Goal: Task Accomplishment & Management: Manage account settings

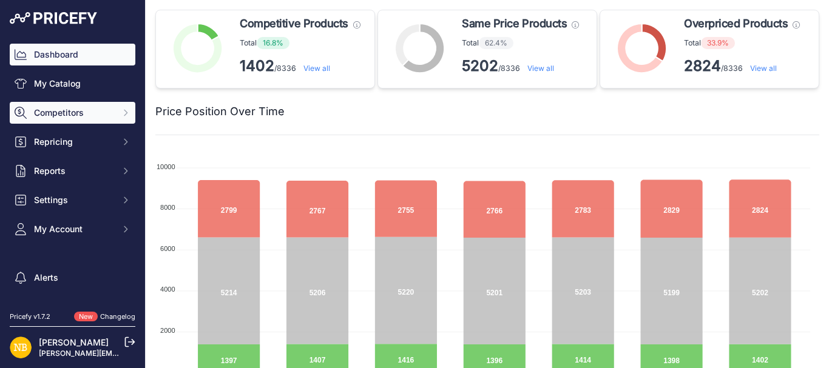
click at [71, 115] on span "Competitors" at bounding box center [73, 113] width 79 height 12
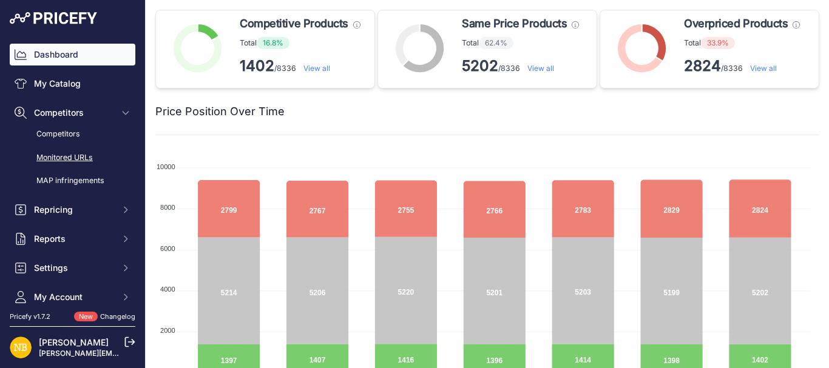
click at [62, 160] on link "Monitored URLs" at bounding box center [73, 157] width 126 height 21
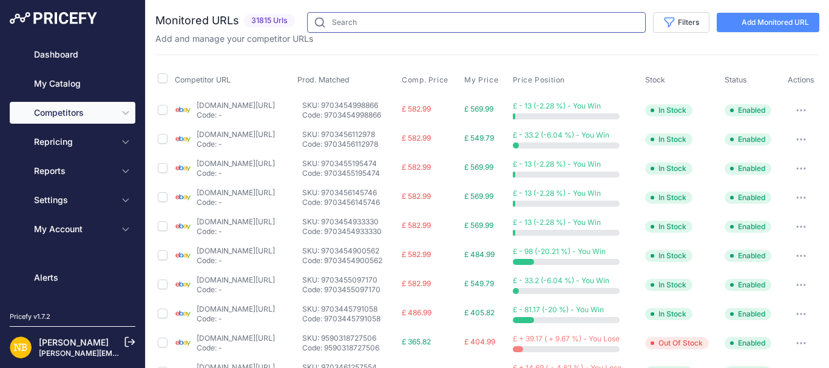
click at [345, 24] on input "text" at bounding box center [476, 22] width 339 height 21
paste input "HP-29000-00000"
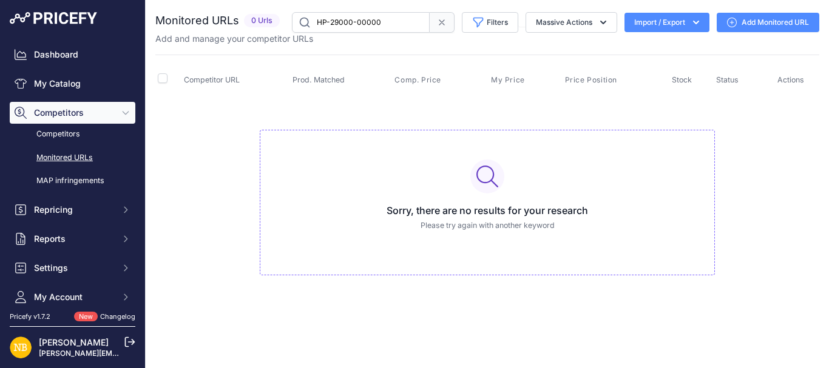
click at [397, 22] on input "HP-29000-00000" at bounding box center [361, 22] width 138 height 21
paste input "9835341611346"
type input "9835341611346"
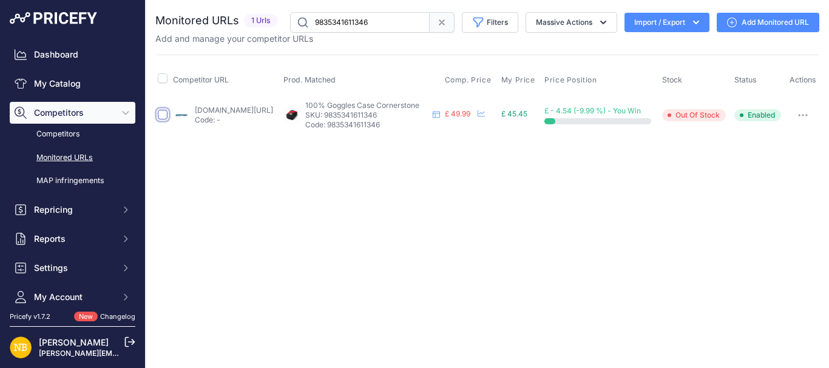
click at [164, 120] on input "checkbox" at bounding box center [163, 115] width 10 height 10
checkbox input "true"
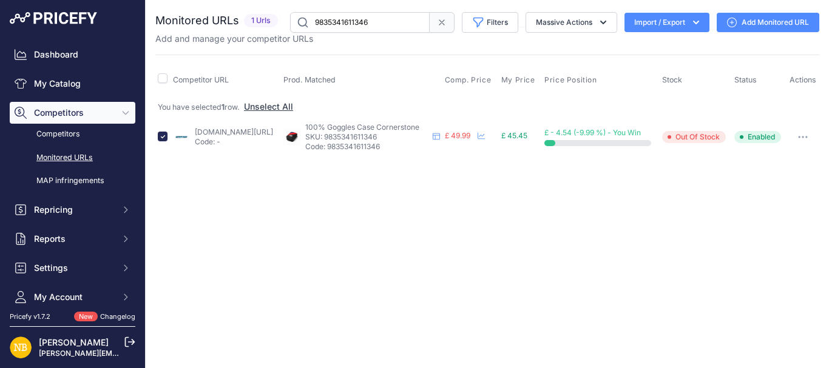
click at [806, 138] on icon "button" at bounding box center [803, 137] width 10 height 2
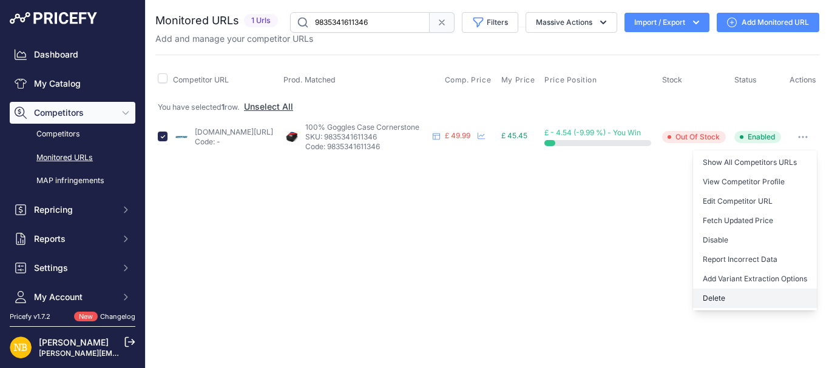
click at [710, 301] on button "Delete" at bounding box center [755, 298] width 124 height 19
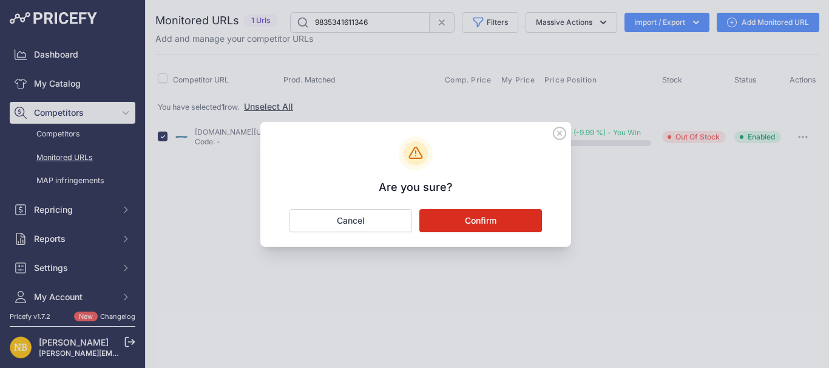
click at [445, 224] on button "Confirm" at bounding box center [480, 220] width 123 height 23
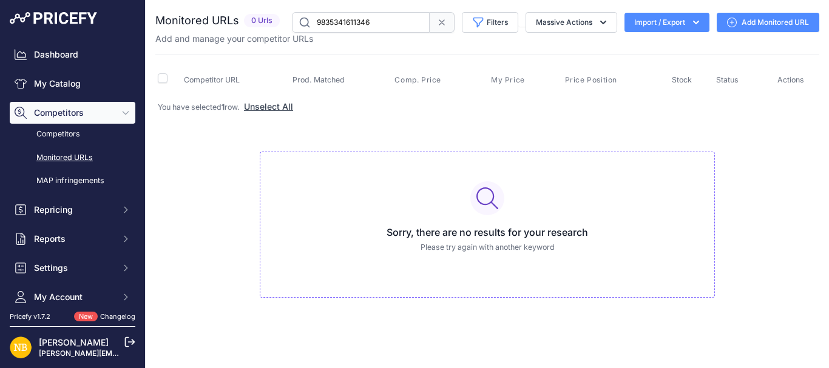
click at [381, 25] on input "9835341611346" at bounding box center [361, 22] width 138 height 21
paste input "76882"
type input "9835341676882"
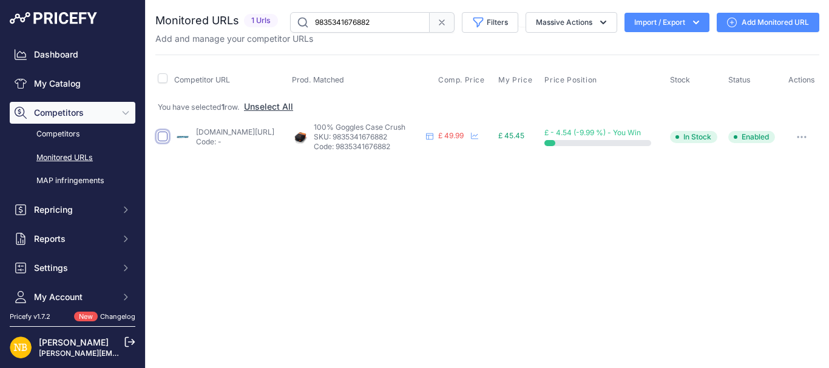
click at [163, 138] on input "checkbox" at bounding box center [163, 137] width 10 height 10
checkbox input "true"
click at [805, 140] on button "button" at bounding box center [801, 137] width 24 height 17
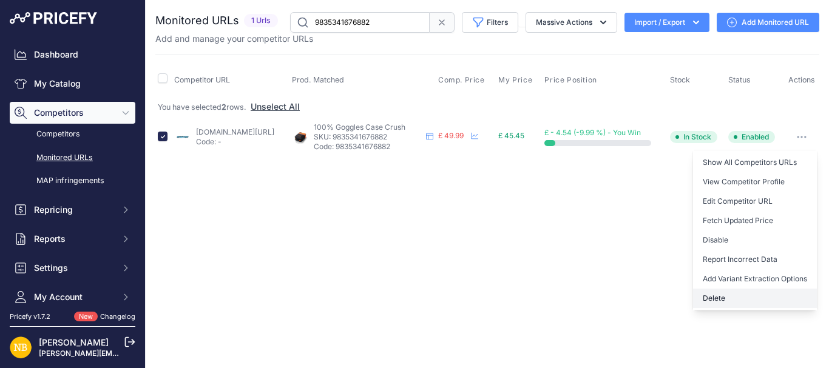
click at [718, 294] on button "Delete" at bounding box center [755, 298] width 124 height 19
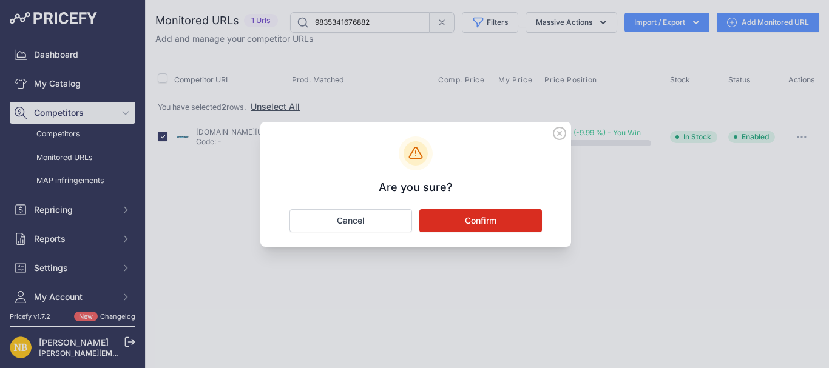
click at [485, 223] on button "Confirm" at bounding box center [480, 220] width 123 height 23
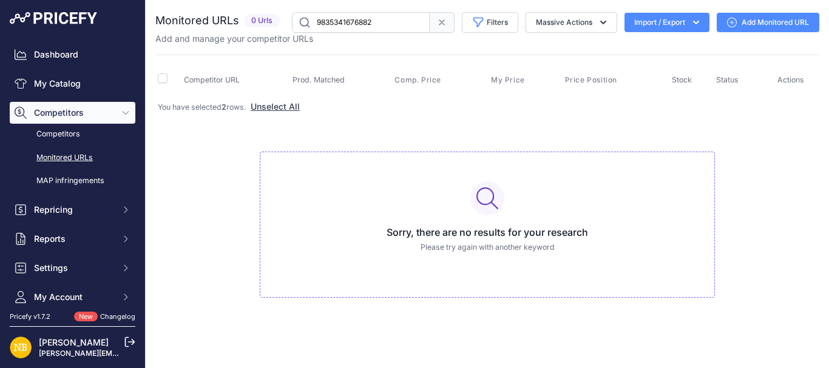
click at [386, 24] on input "9835341676882" at bounding box center [361, 22] width 138 height 21
paste input "2299474"
type input "9835342299474"
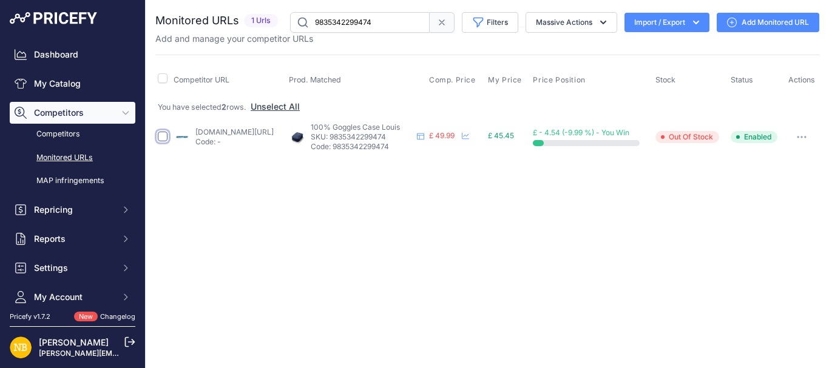
click at [159, 139] on input "checkbox" at bounding box center [163, 137] width 10 height 10
checkbox input "true"
click at [801, 138] on icon "button" at bounding box center [802, 137] width 10 height 2
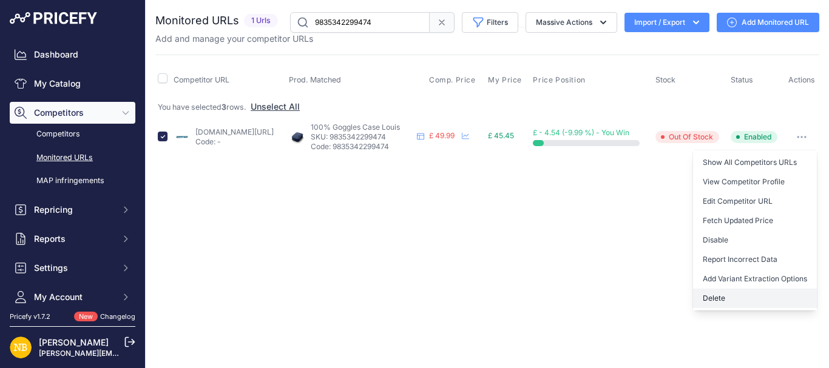
click at [707, 297] on button "Delete" at bounding box center [755, 298] width 124 height 19
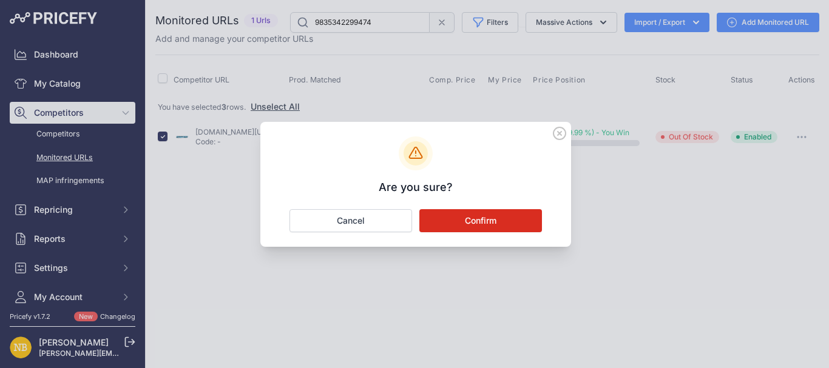
click at [475, 223] on button "Confirm" at bounding box center [480, 220] width 123 height 23
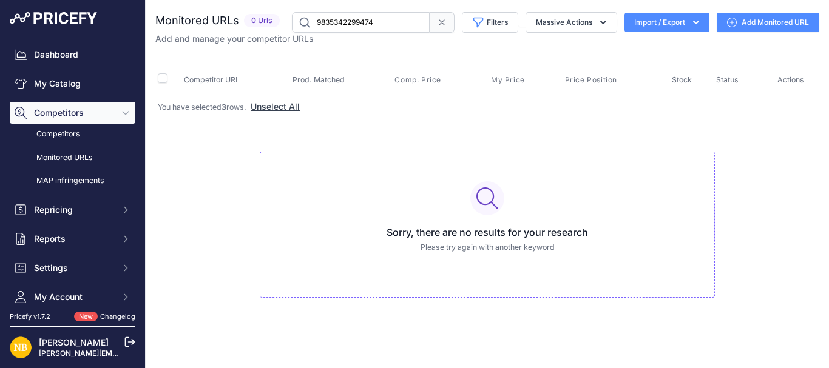
click at [389, 21] on input "9835342299474" at bounding box center [361, 22] width 138 height 21
paste input "332242"
type input "9835342332242"
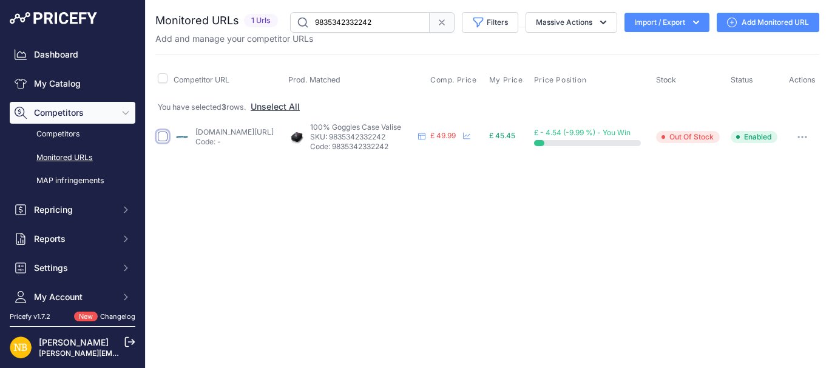
click at [164, 141] on input "checkbox" at bounding box center [163, 137] width 10 height 10
checkbox input "true"
click at [804, 140] on button "button" at bounding box center [802, 137] width 24 height 17
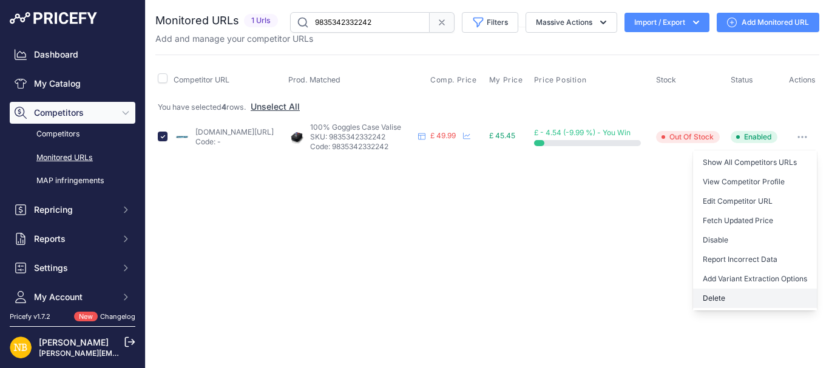
click at [711, 295] on button "Delete" at bounding box center [755, 298] width 124 height 19
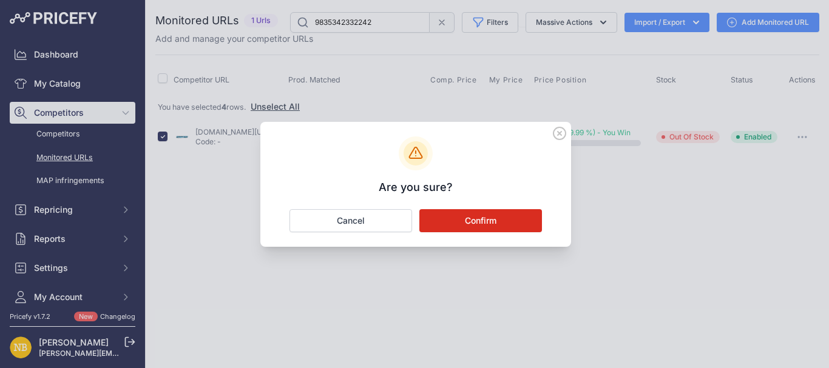
click at [478, 221] on button "Confirm" at bounding box center [480, 220] width 123 height 23
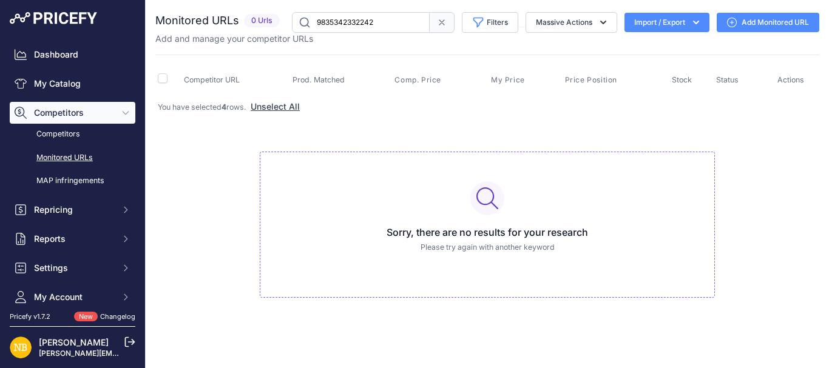
click at [437, 26] on icon at bounding box center [442, 23] width 10 height 10
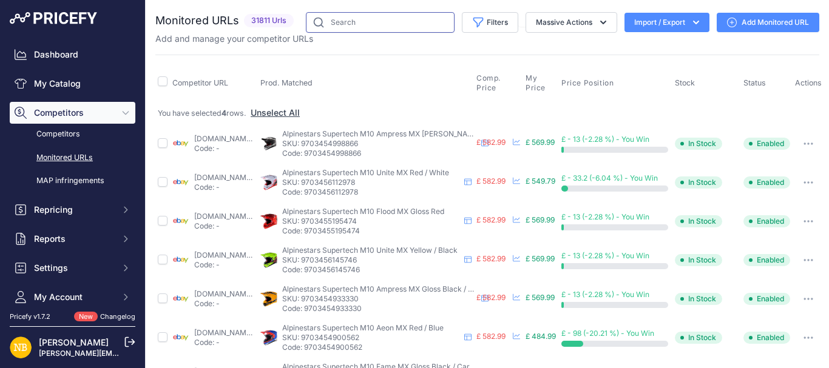
click at [332, 25] on input "text" at bounding box center [380, 22] width 149 height 21
paste input "9835341611346"
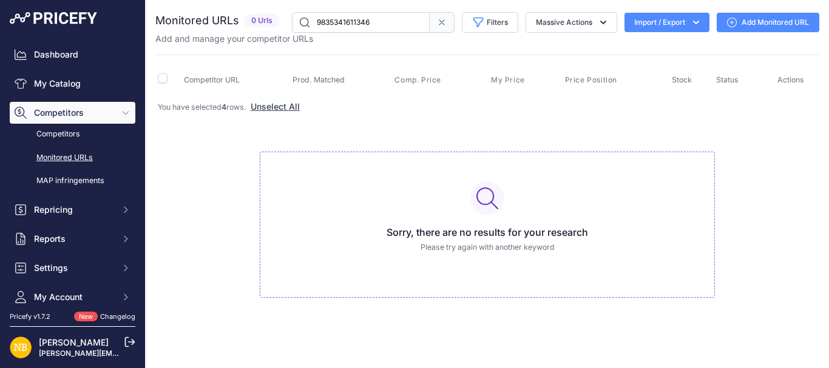
click at [385, 25] on input "9835341611346" at bounding box center [361, 22] width 138 height 21
paste input "76882"
click at [384, 19] on input "9835341676882" at bounding box center [361, 22] width 138 height 21
paste input "2299474"
click at [384, 24] on input "9835342299474" at bounding box center [361, 22] width 138 height 21
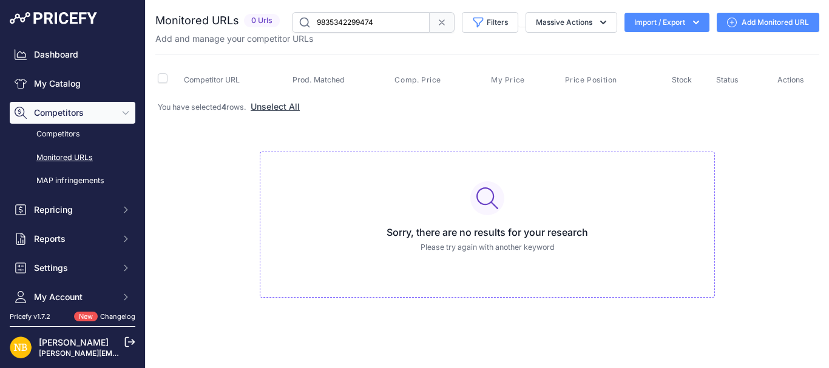
paste input "332242"
type input "9835342332242"
